Goal: Task Accomplishment & Management: Complete application form

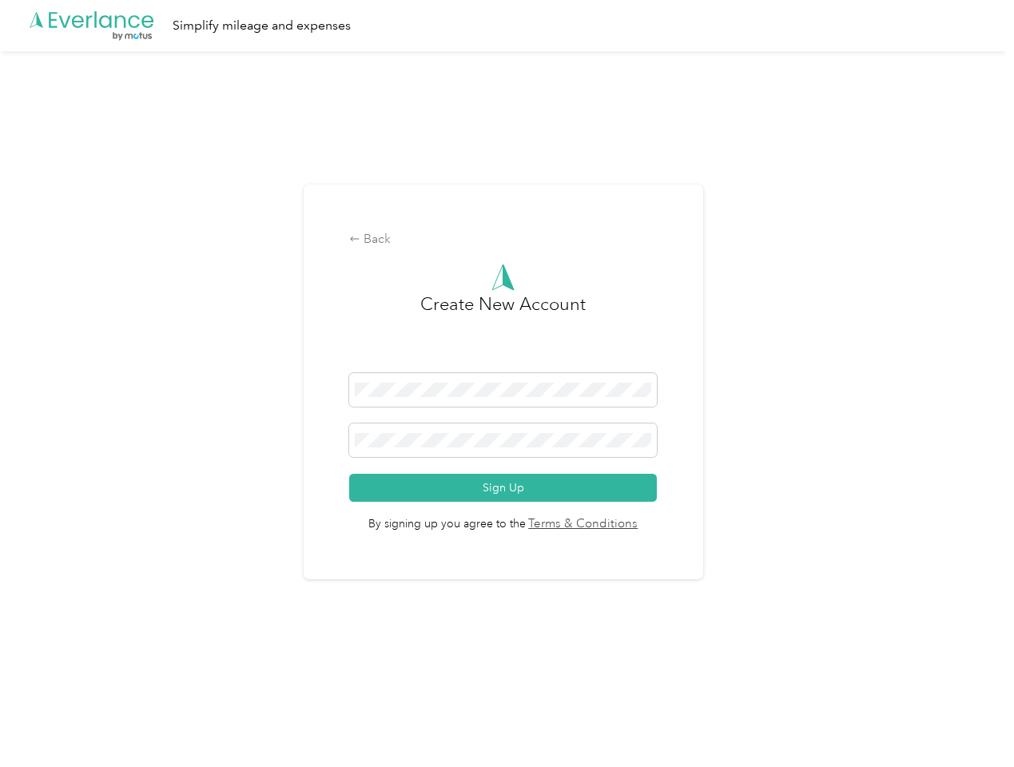
click at [507, 363] on h3 "Create New Account" at bounding box center [502, 332] width 165 height 82
click at [507, 26] on div ".cls-1 { fill: #00adee; } .cls-2 { fill: #fff; } .cls-3 { fill: #707372; } .cls…" at bounding box center [503, 25] width 1006 height 51
click at [507, 240] on div "Back" at bounding box center [503, 239] width 308 height 19
click at [507, 487] on button "Sign Up" at bounding box center [503, 488] width 308 height 28
